Goal: Task Accomplishment & Management: Manage account settings

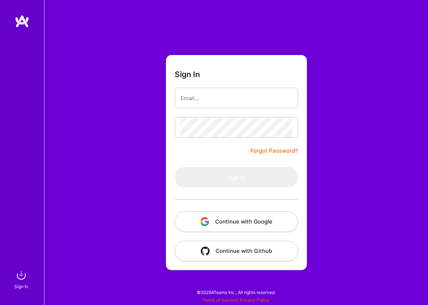
click at [218, 222] on button "Continue with Google" at bounding box center [236, 221] width 123 height 21
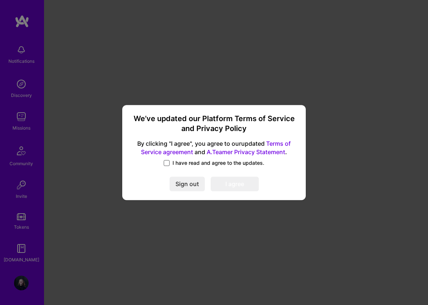
click at [167, 162] on span at bounding box center [167, 163] width 6 height 6
click at [0, 0] on input "I have read and agree to the updates." at bounding box center [0, 0] width 0 height 0
click at [230, 186] on button "I agree" at bounding box center [235, 184] width 48 height 15
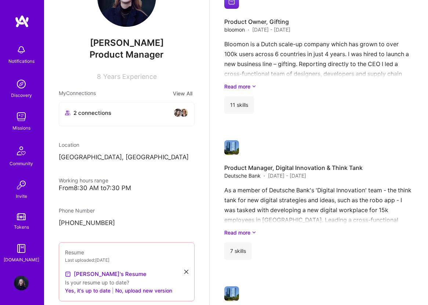
scroll to position [40, 0]
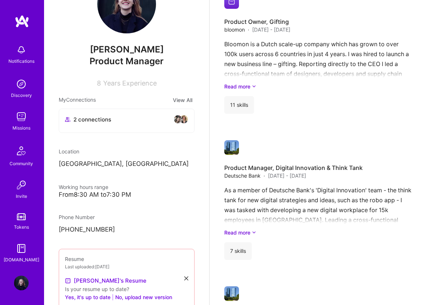
click at [19, 51] on img at bounding box center [21, 50] width 15 height 15
click at [18, 118] on img at bounding box center [21, 116] width 15 height 15
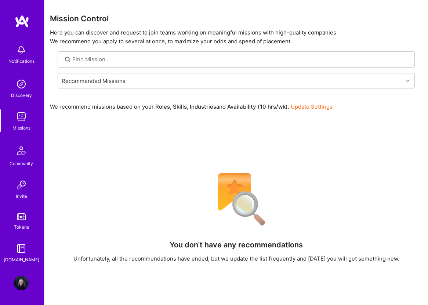
click at [301, 105] on link "Update Settings" at bounding box center [311, 106] width 42 height 7
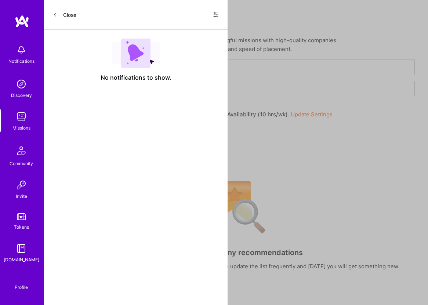
select select "NL"
select select "Right Now"
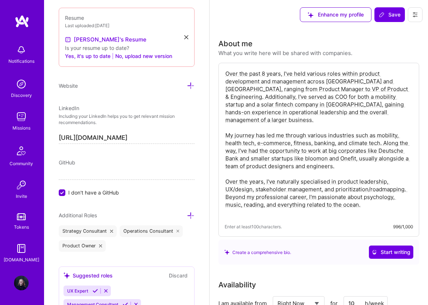
scroll to position [325, 0]
